Goal: Task Accomplishment & Management: Complete application form

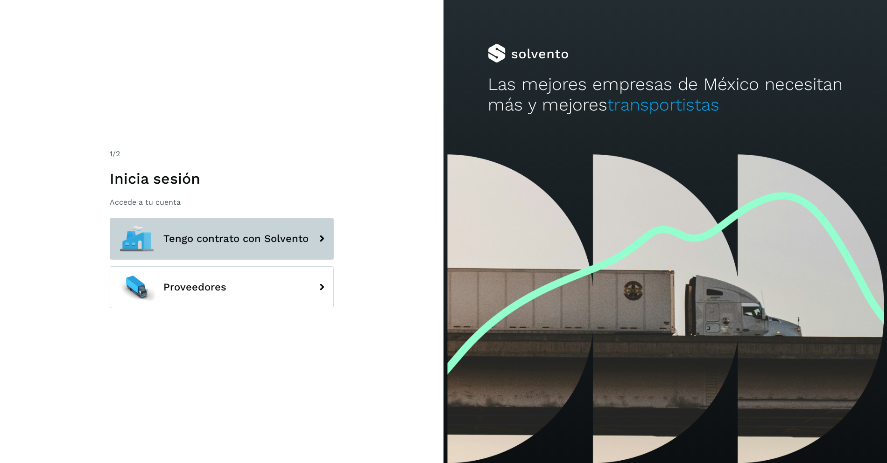
click at [261, 238] on span "Tengo contrato con Solvento" at bounding box center [235, 238] width 145 height 11
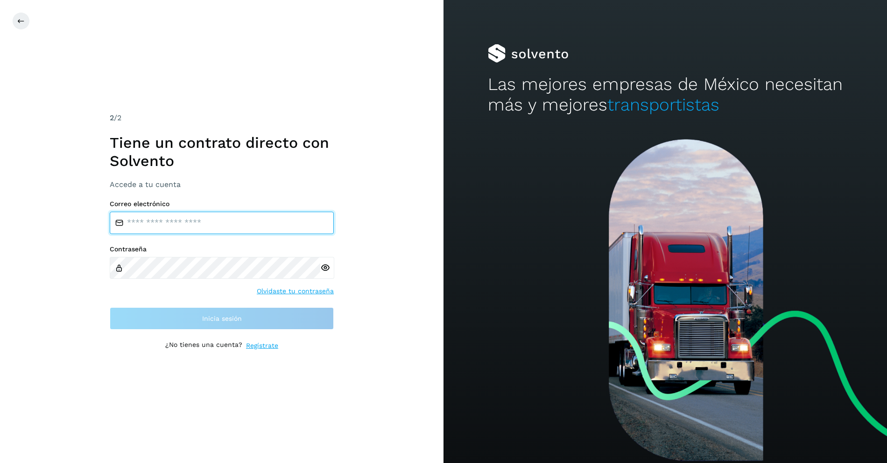
type input "**********"
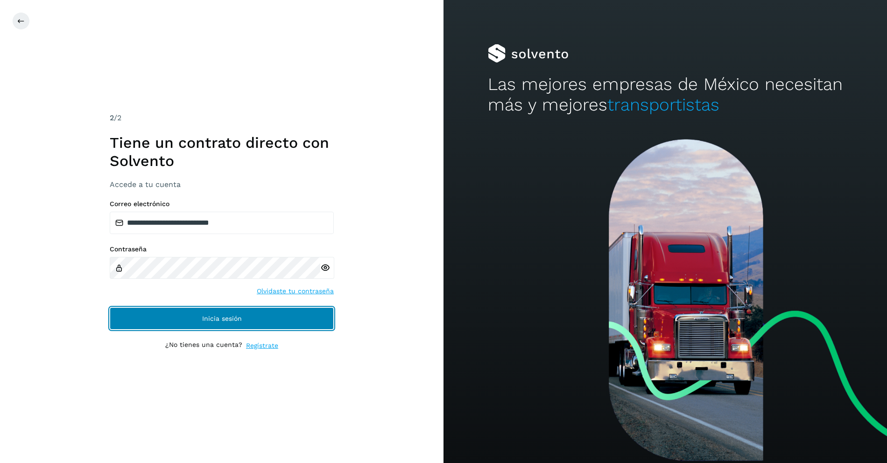
click at [259, 319] on button "Inicia sesión" at bounding box center [222, 319] width 224 height 22
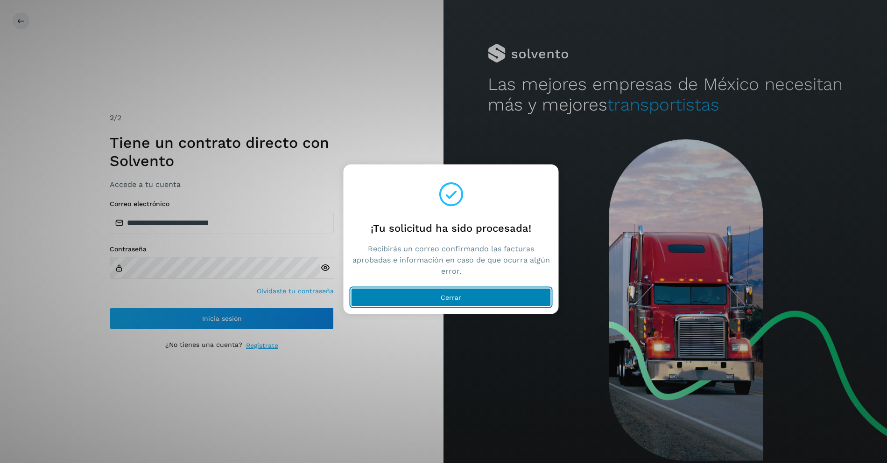
click at [431, 296] on button "Cerrar" at bounding box center [451, 297] width 200 height 19
